Goal: Task Accomplishment & Management: Use online tool/utility

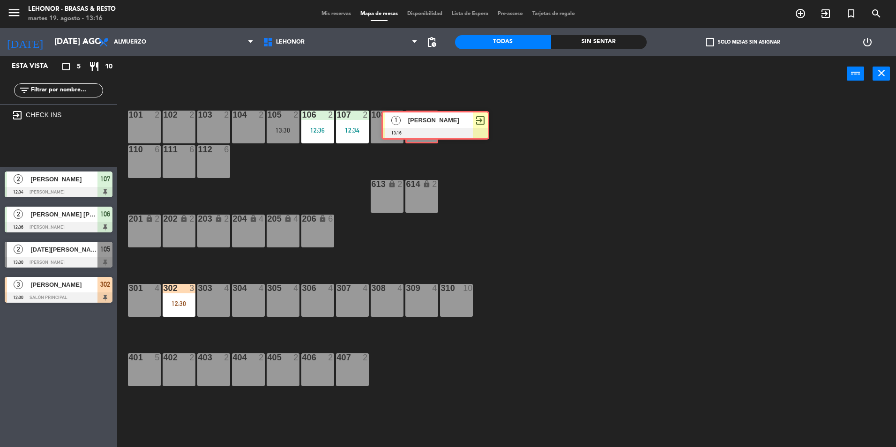
drag, startPoint x: 46, startPoint y: 148, endPoint x: 423, endPoint y: 126, distance: 377.5
click at [423, 126] on div "Esta vista crop_square 5 restaurant 10 filter_list exit_to_app CHECK INS 1 [PER…" at bounding box center [448, 252] width 896 height 393
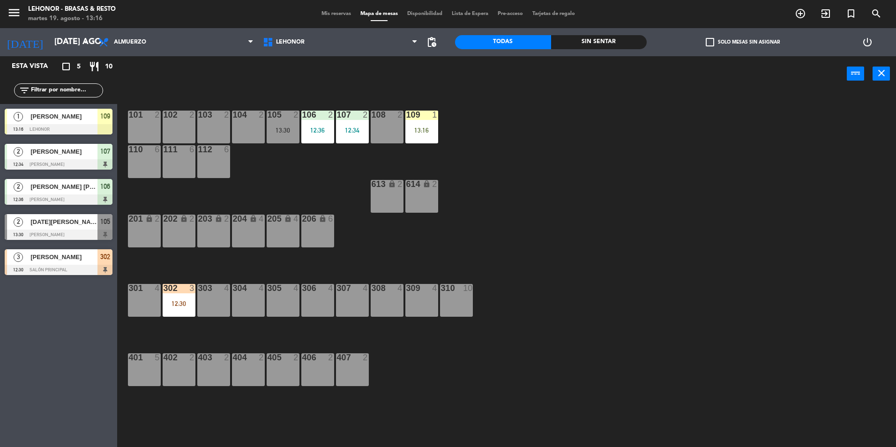
click at [426, 140] on div "109 1 13:16" at bounding box center [421, 127] width 33 height 33
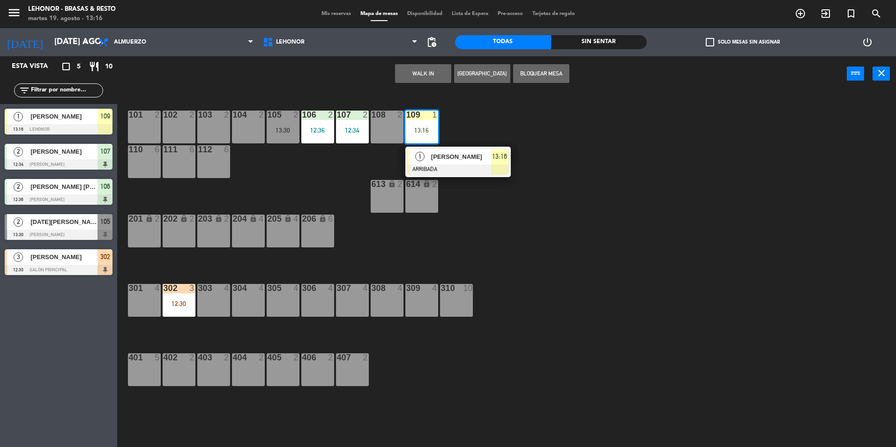
click at [436, 155] on span "[PERSON_NAME]" at bounding box center [461, 157] width 60 height 10
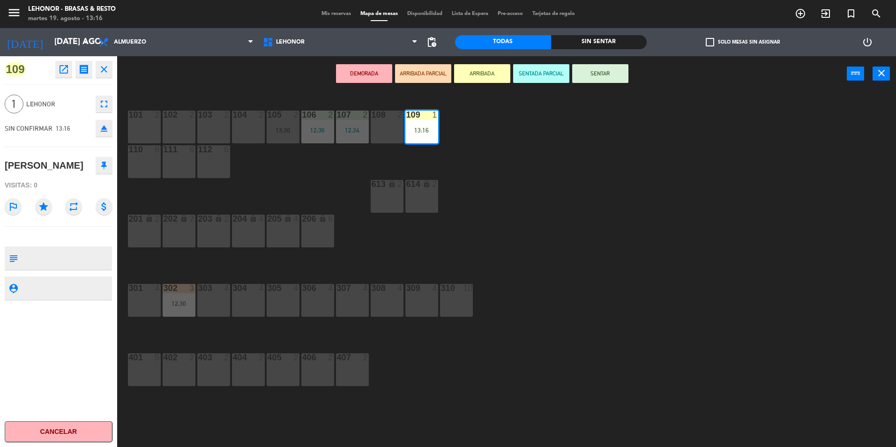
click at [621, 75] on button "SENTAR" at bounding box center [600, 73] width 56 height 19
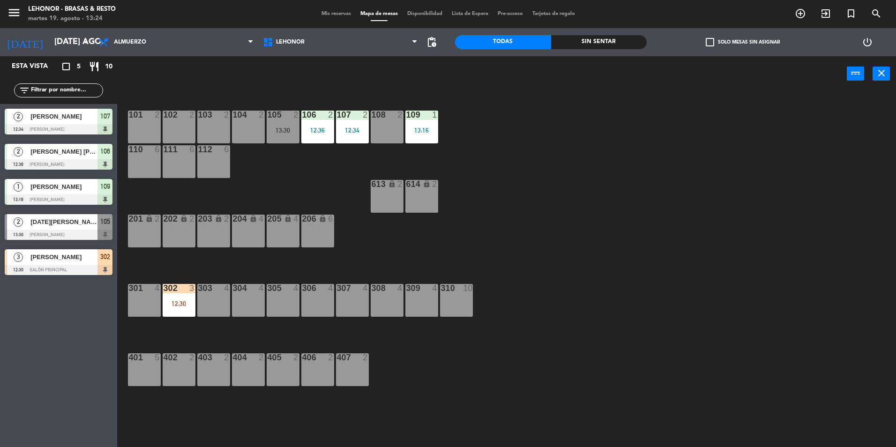
click at [352, 294] on div "307 4" at bounding box center [352, 300] width 33 height 33
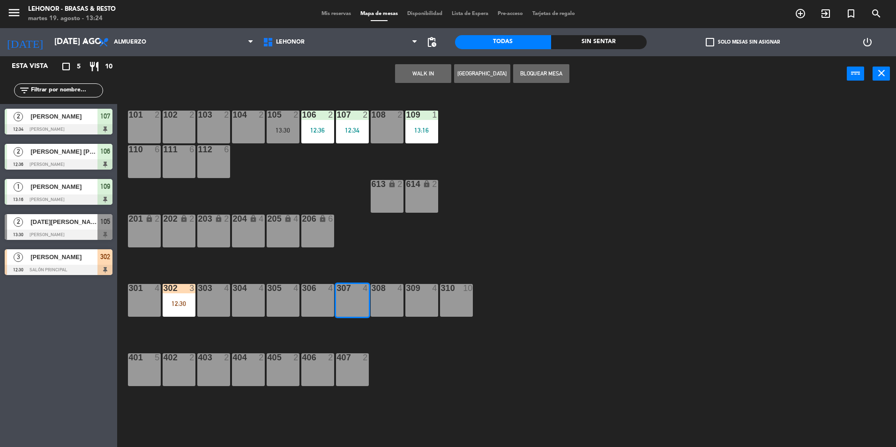
click at [430, 73] on button "WALK IN" at bounding box center [423, 73] width 56 height 19
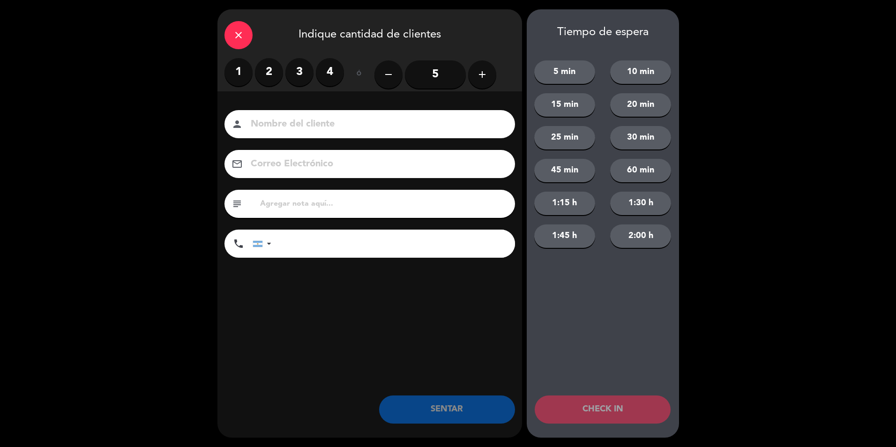
click at [309, 72] on label "3" at bounding box center [299, 72] width 28 height 28
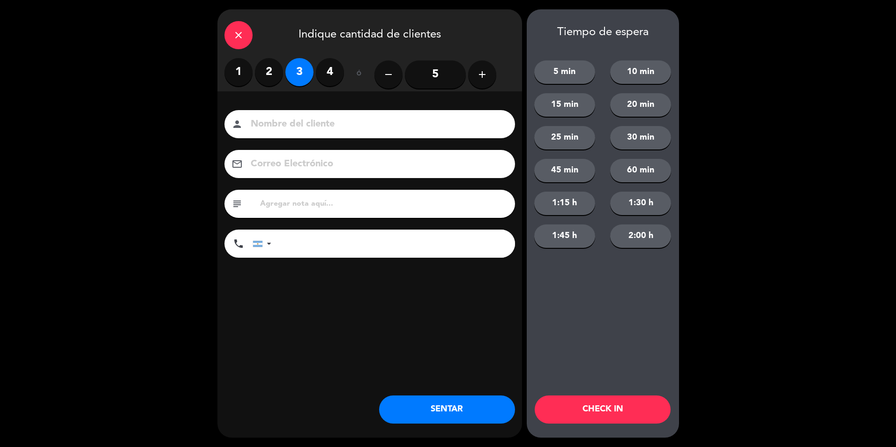
click at [339, 120] on input at bounding box center [376, 124] width 253 height 16
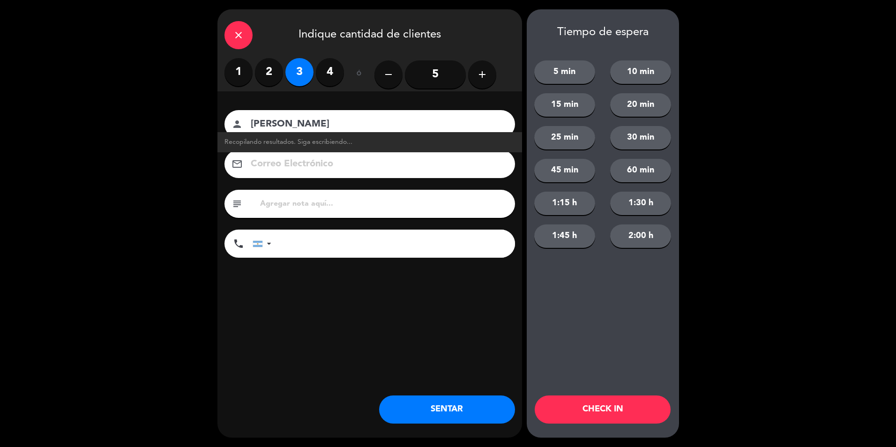
type input "[PERSON_NAME]"
click at [451, 406] on button "SENTAR" at bounding box center [447, 410] width 136 height 28
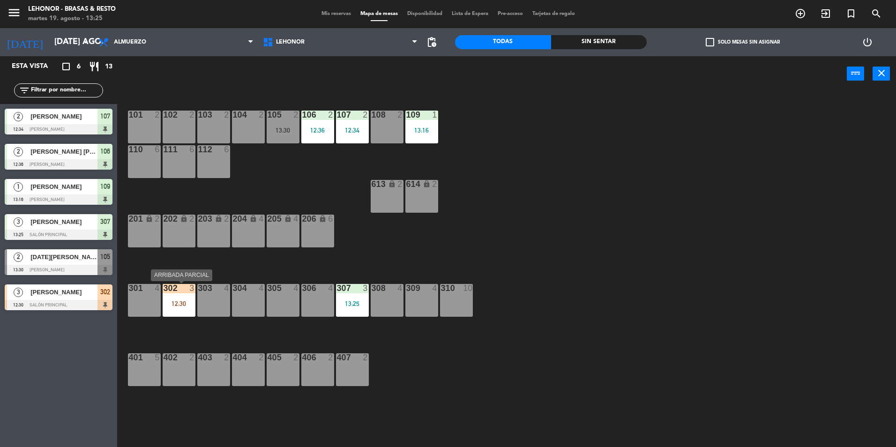
click at [176, 303] on div "12:30" at bounding box center [179, 303] width 33 height 7
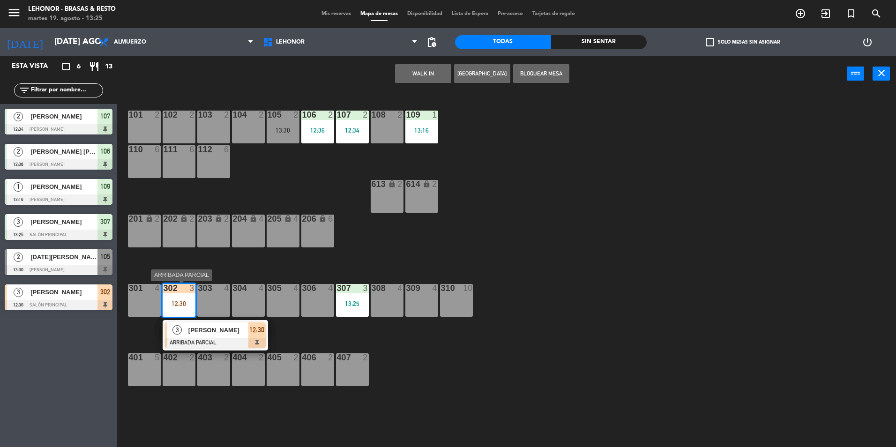
click at [202, 336] on div "[PERSON_NAME]" at bounding box center [217, 329] width 61 height 15
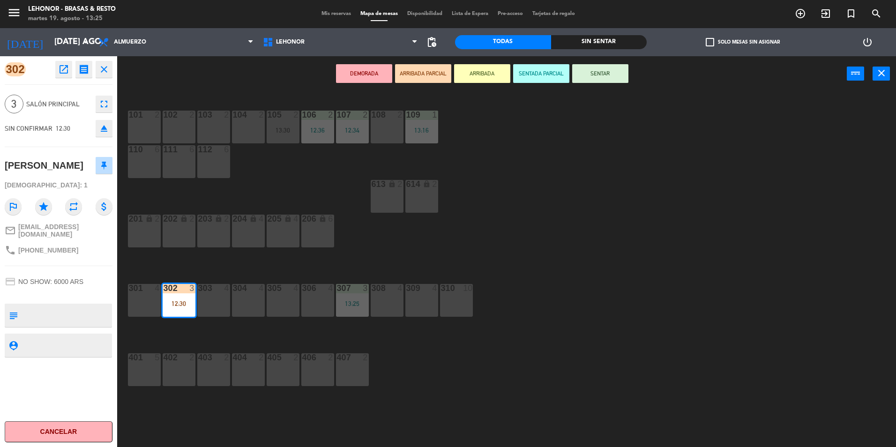
click at [605, 77] on button "SENTAR" at bounding box center [600, 73] width 56 height 19
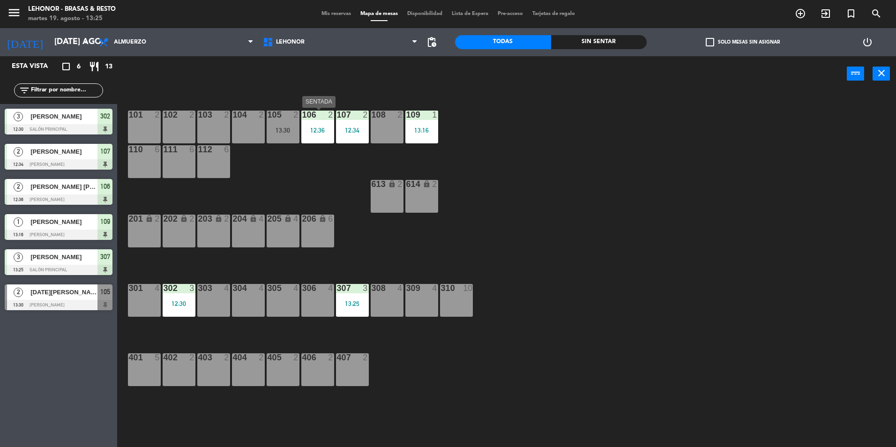
click at [322, 124] on div "106 2 12:36" at bounding box center [317, 127] width 33 height 33
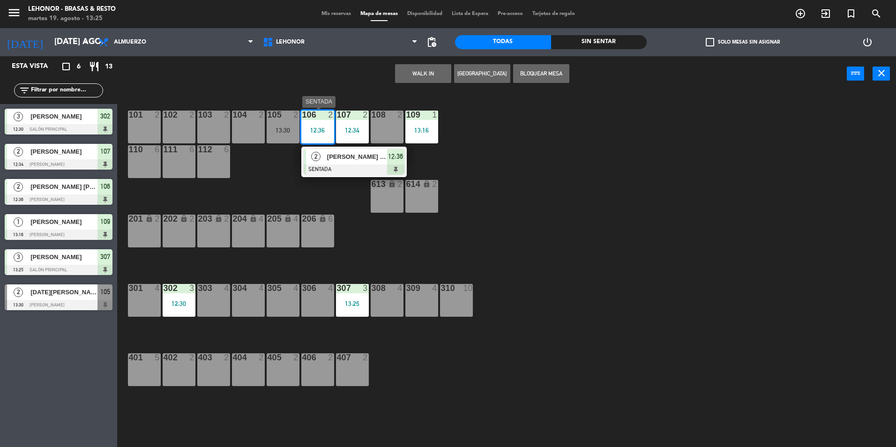
click at [351, 156] on span "[PERSON_NAME] [PERSON_NAME]" at bounding box center [357, 157] width 60 height 10
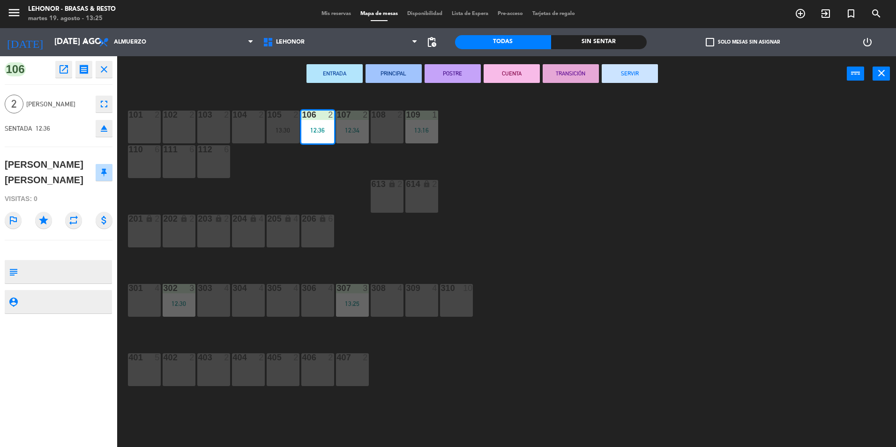
click at [60, 76] on button "open_in_new" at bounding box center [63, 69] width 17 height 17
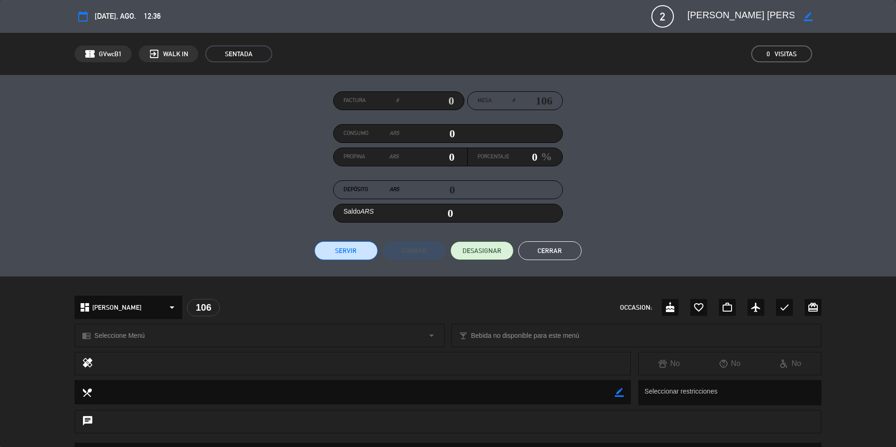
click at [663, 17] on span "2" at bounding box center [662, 16] width 22 height 22
click at [809, 15] on icon "border_color" at bounding box center [808, 16] width 9 height 9
click at [606, 27] on div "calendar_today [DATE], ago. 12:36 2 [PERSON_NAME] [PERSON_NAME] phone mail_outl…" at bounding box center [448, 16] width 747 height 22
click at [533, 248] on button "Cerrar" at bounding box center [549, 250] width 63 height 19
